Goal: Obtain resource: Obtain resource

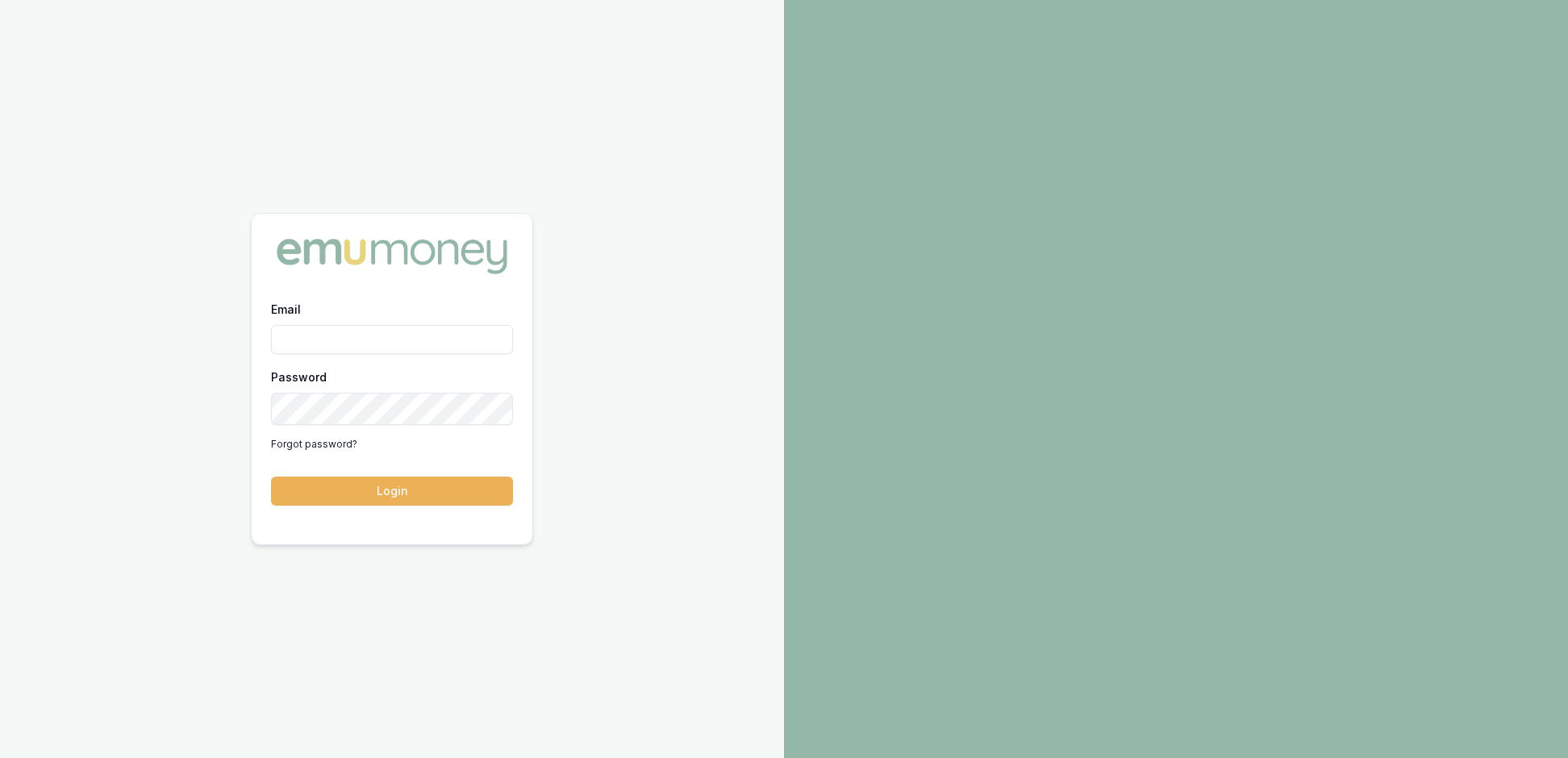
type input "[EMAIL_ADDRESS][PERSON_NAME][DOMAIN_NAME]"
click at [383, 502] on button "Login" at bounding box center [392, 492] width 242 height 29
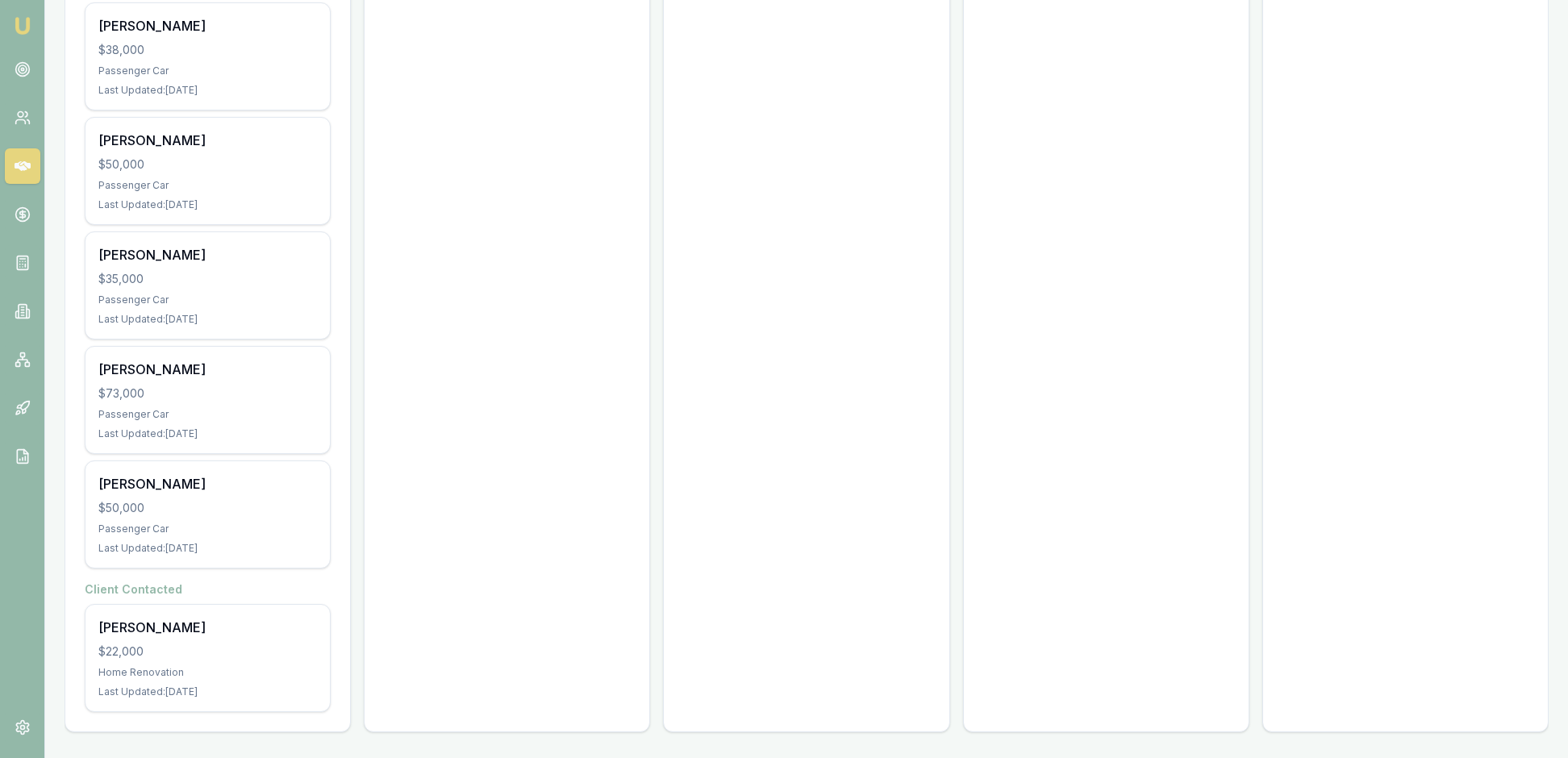
scroll to position [1790, 0]
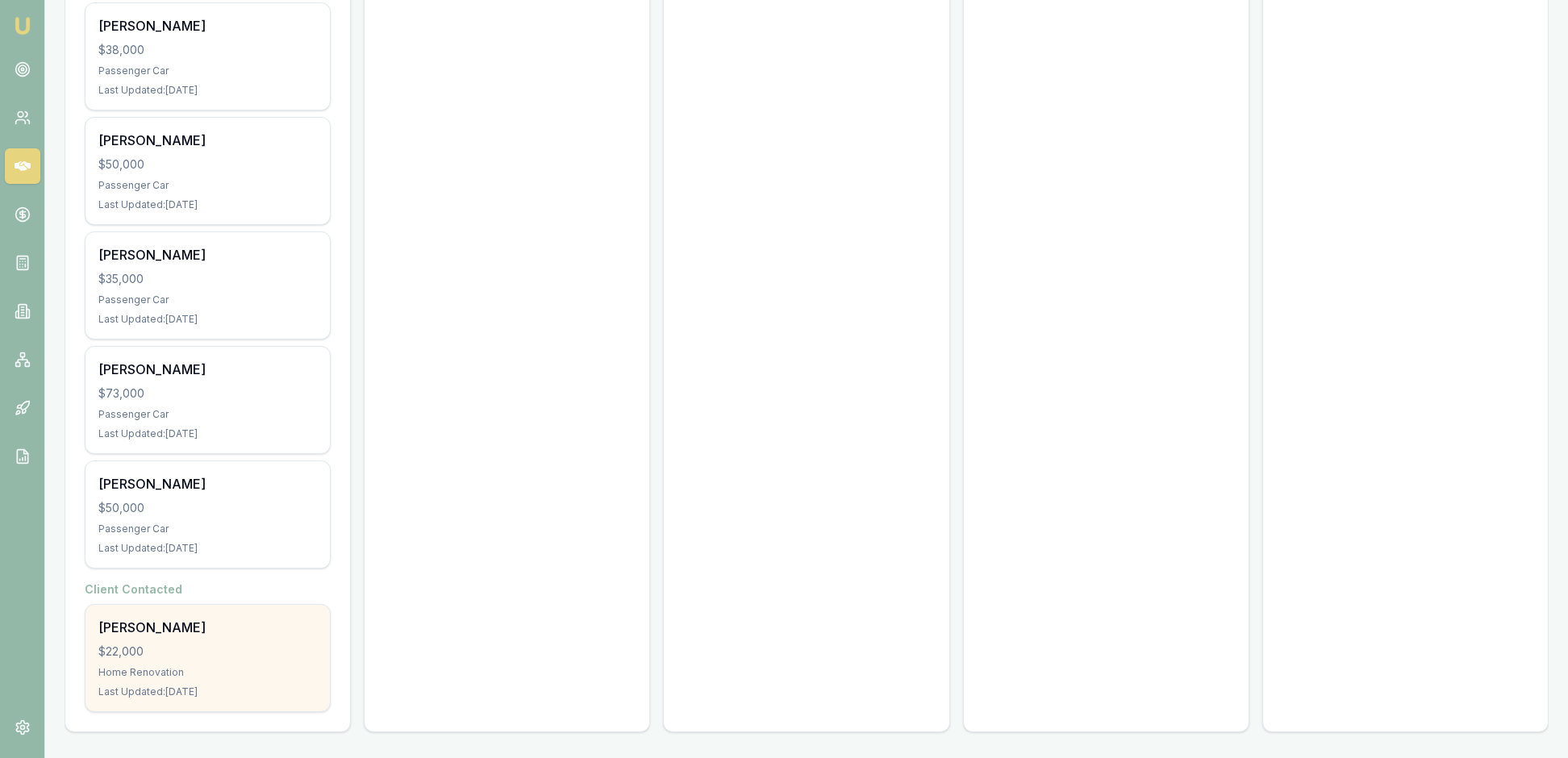
click at [248, 666] on div "Home Renovation" at bounding box center [207, 672] width 218 height 13
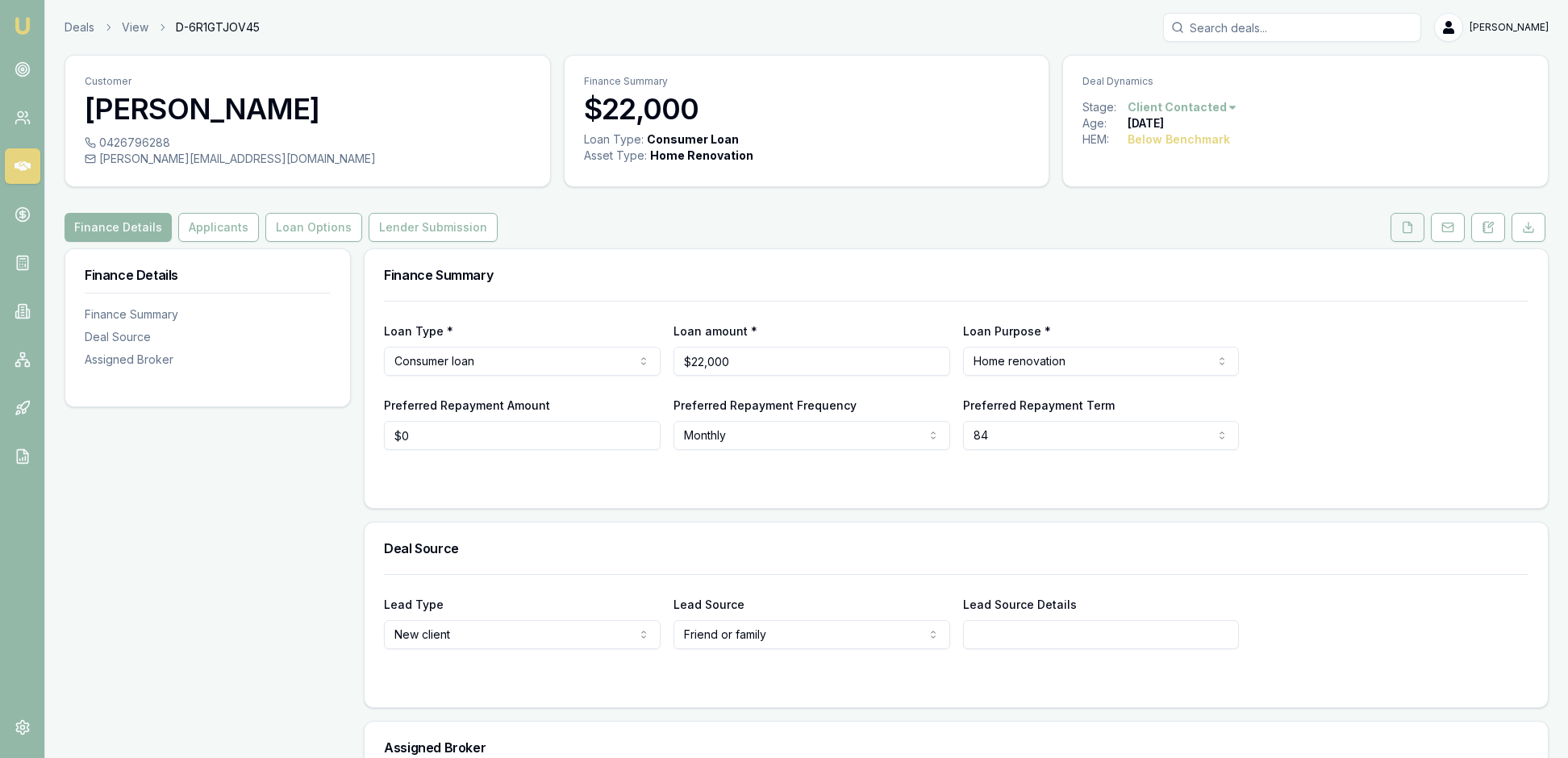
click at [1401, 234] on icon at bounding box center [1407, 227] width 13 height 13
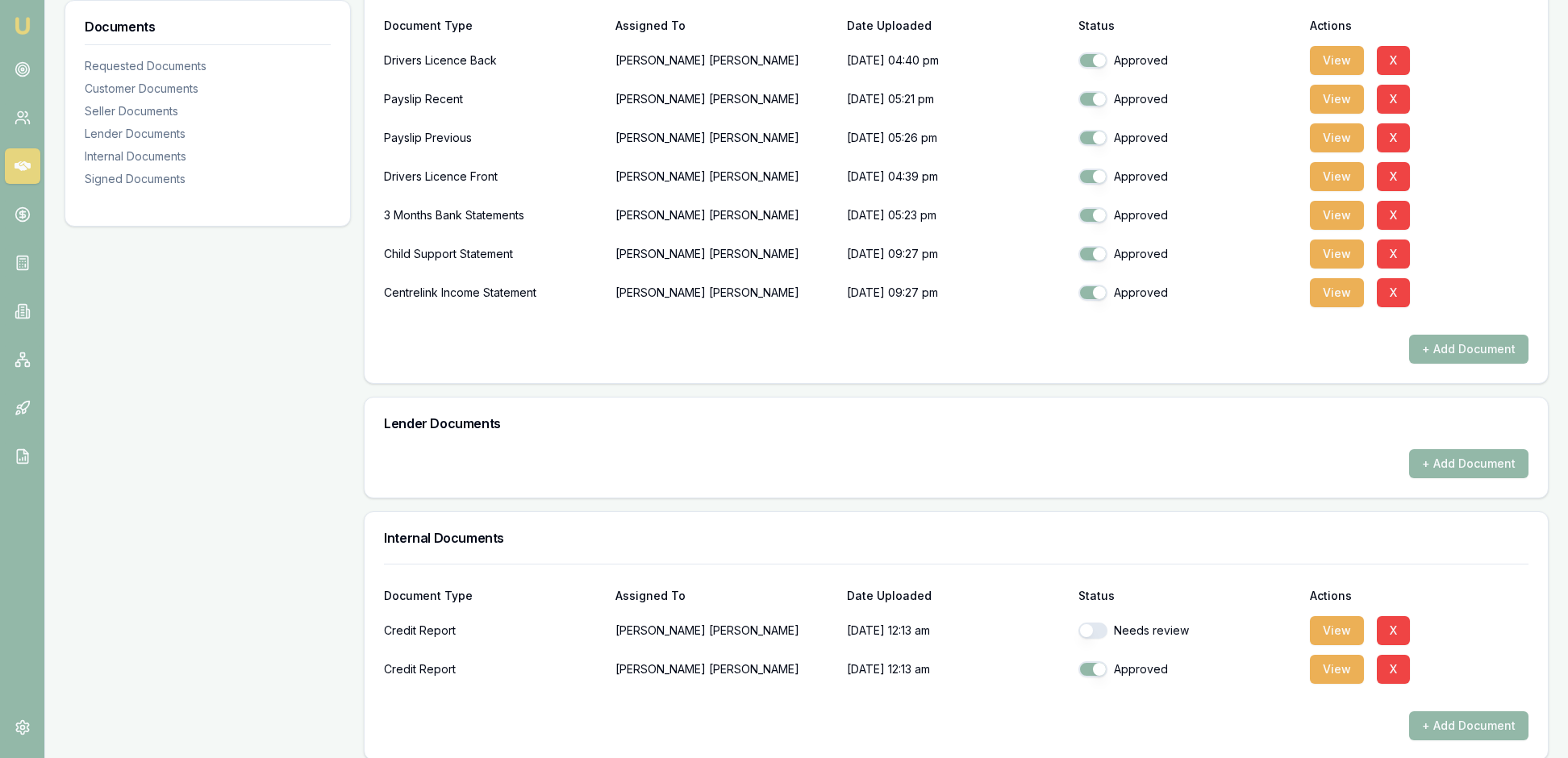
scroll to position [473, 0]
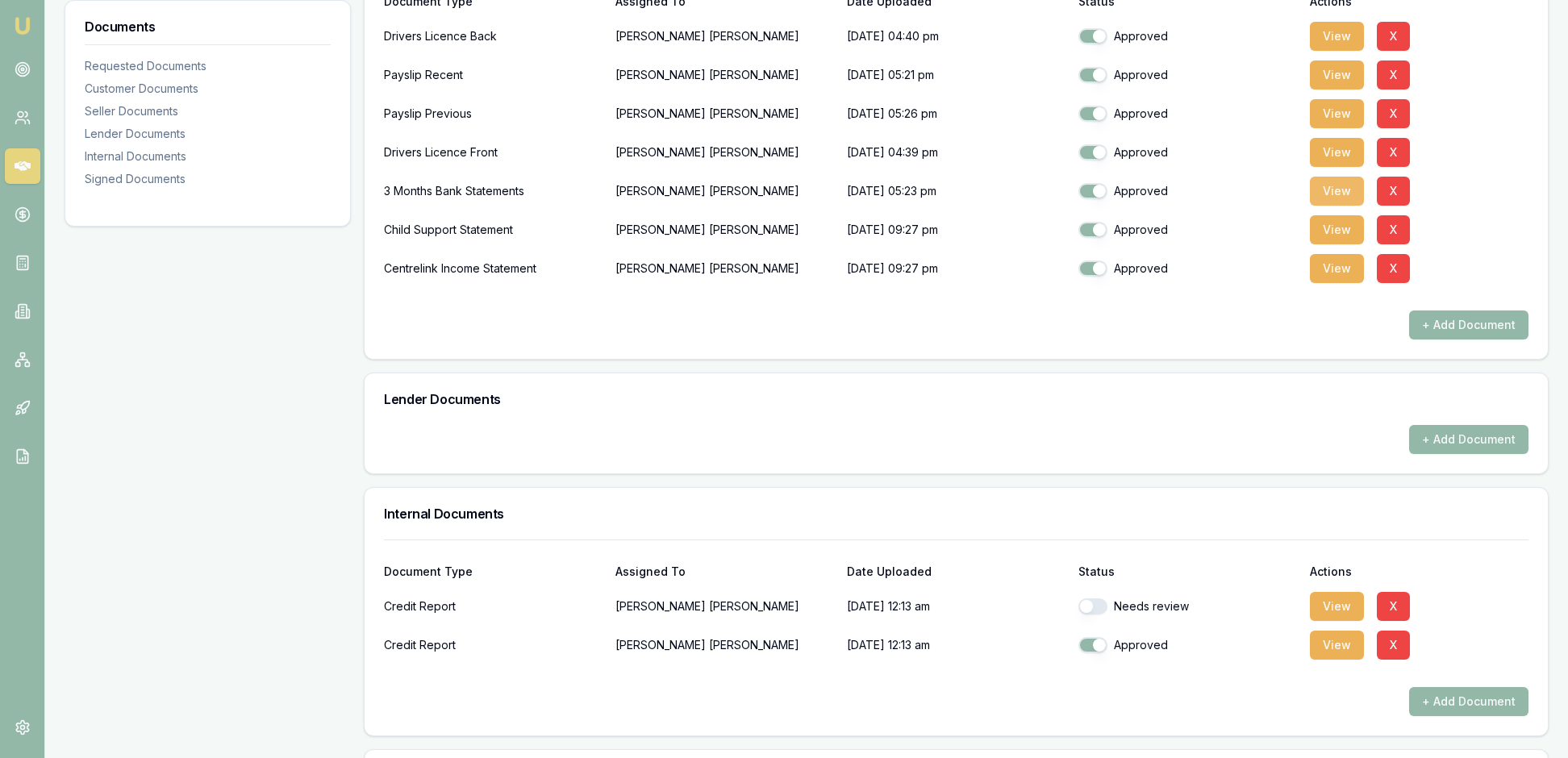
click at [1338, 205] on button "View" at bounding box center [1337, 192] width 54 height 29
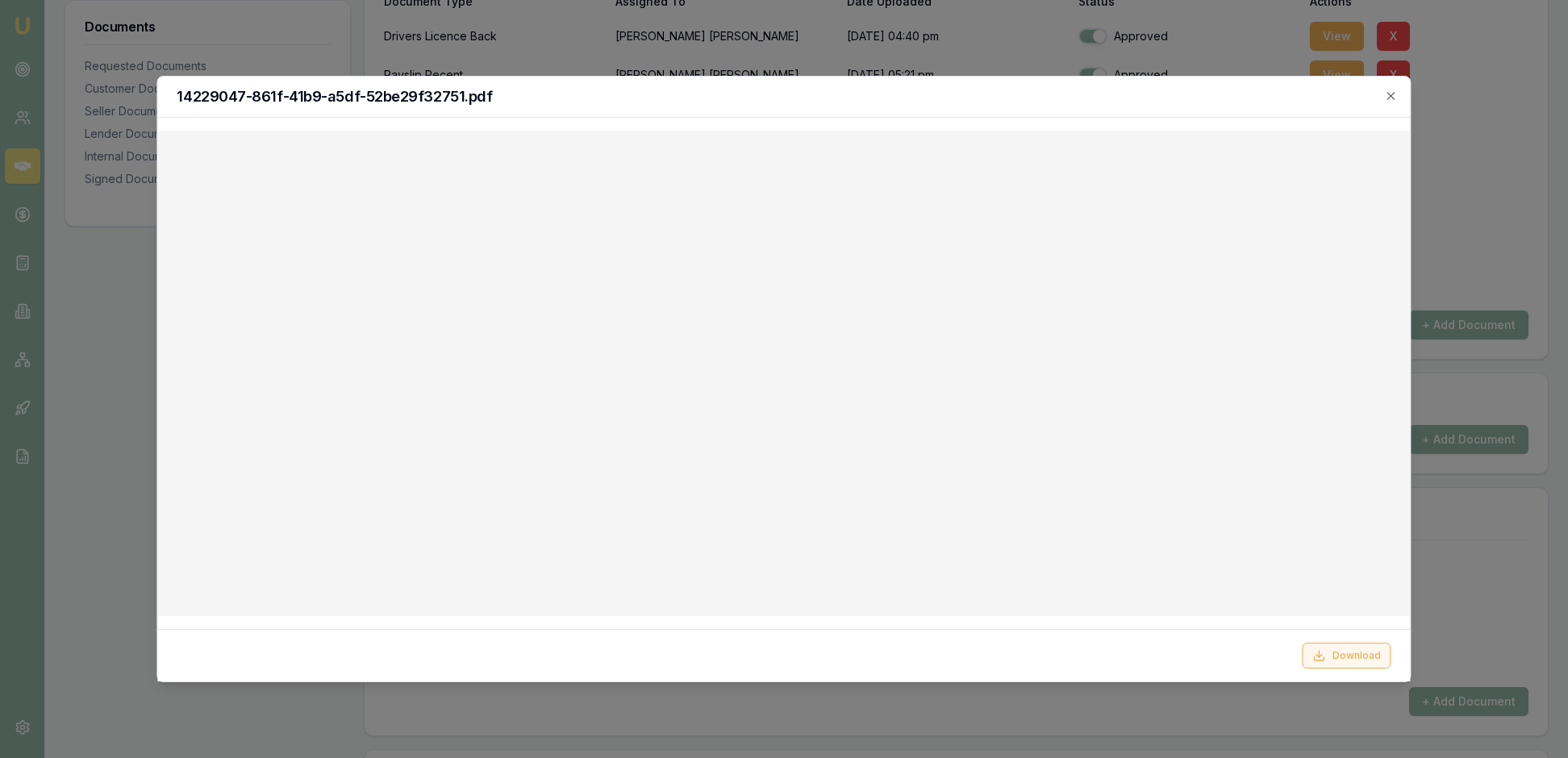
click at [1339, 649] on button "Download" at bounding box center [1347, 656] width 89 height 26
